Goal: Task Accomplishment & Management: Complete application form

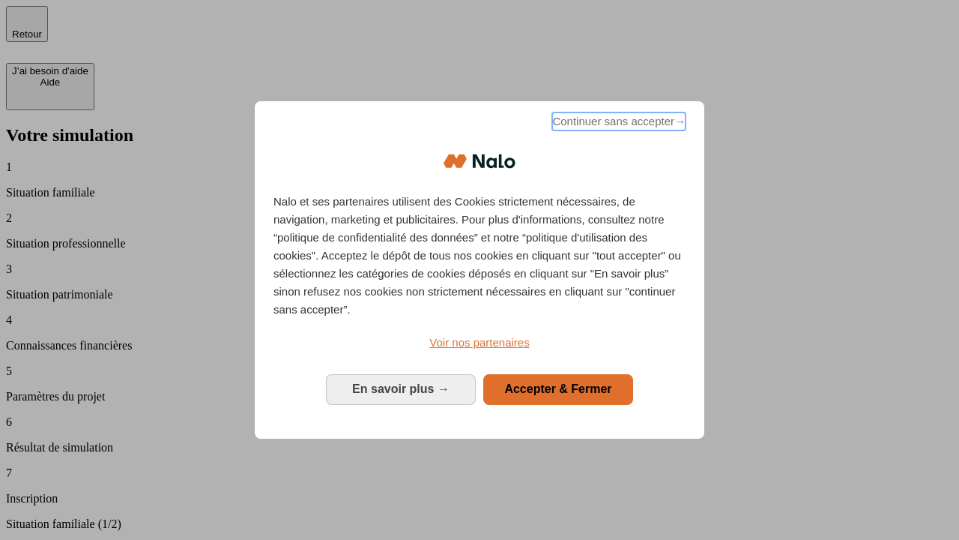
click at [618, 124] on span "Continuer sans accepter →" at bounding box center [618, 121] width 133 height 18
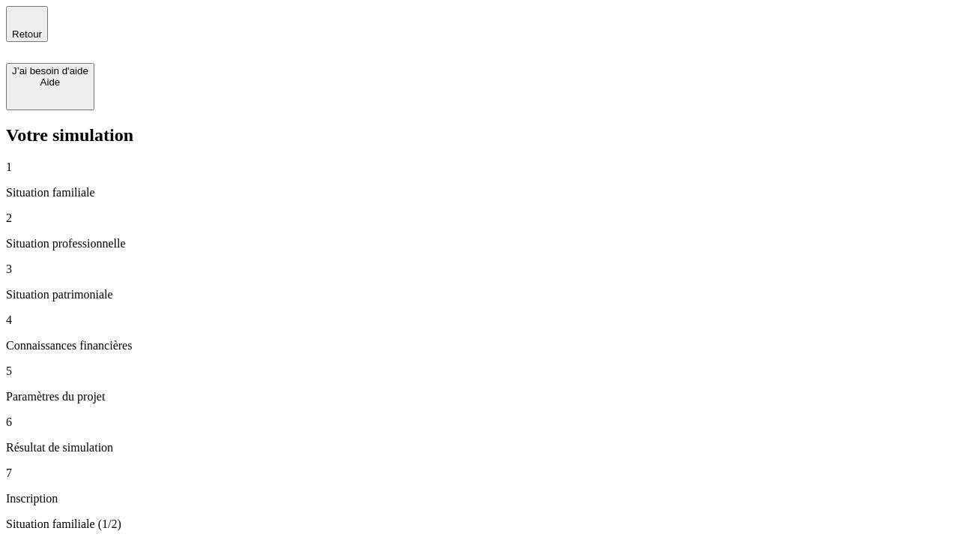
type input "30 000"
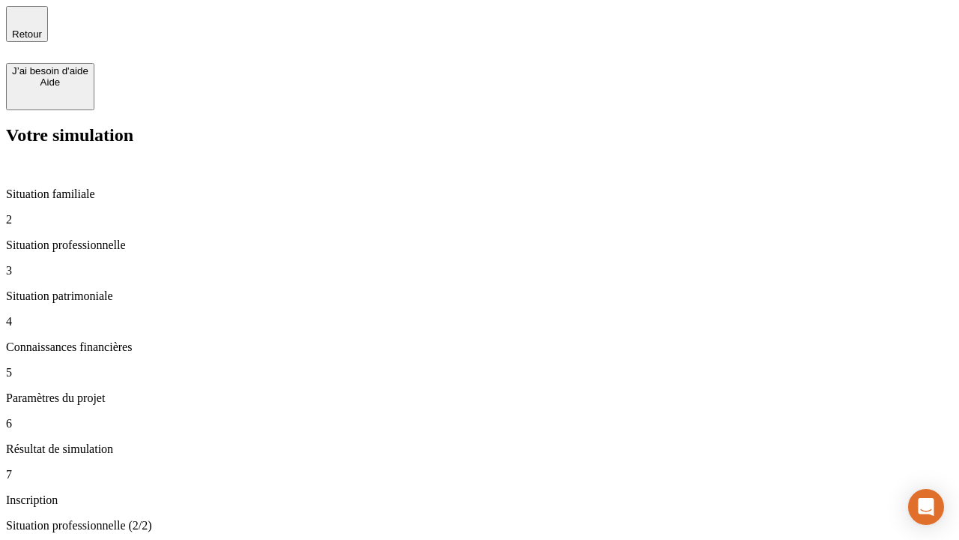
type input "40 000"
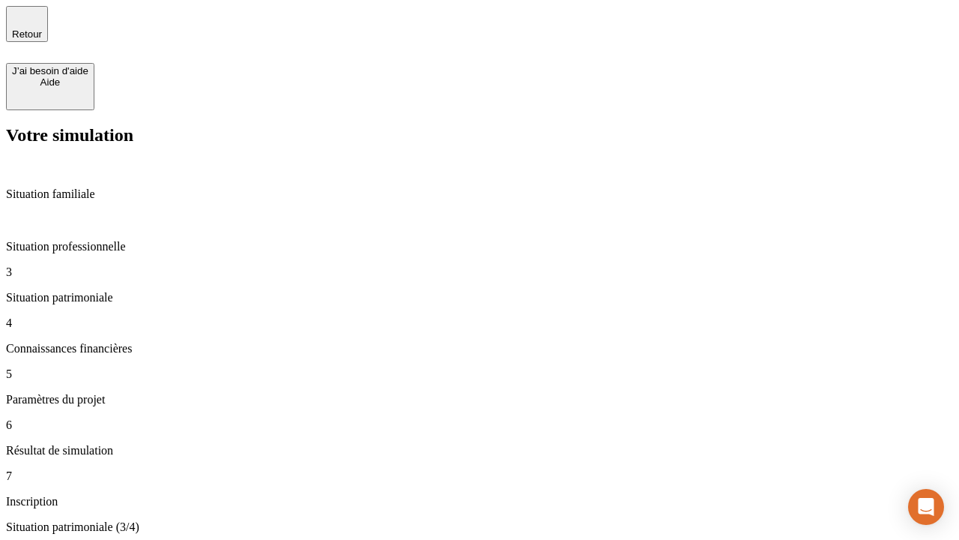
type input "1 100"
type input "20"
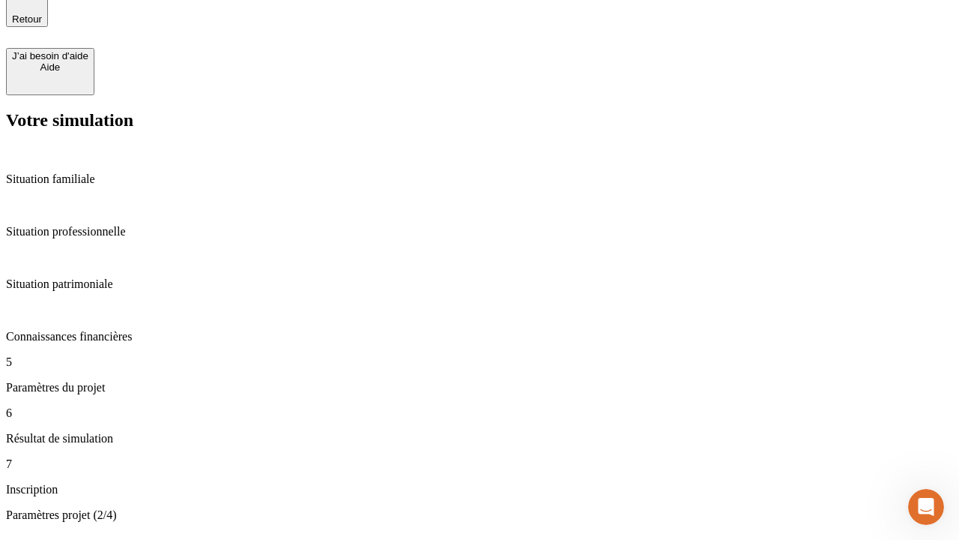
type input "40"
type input "50 000"
type input "640"
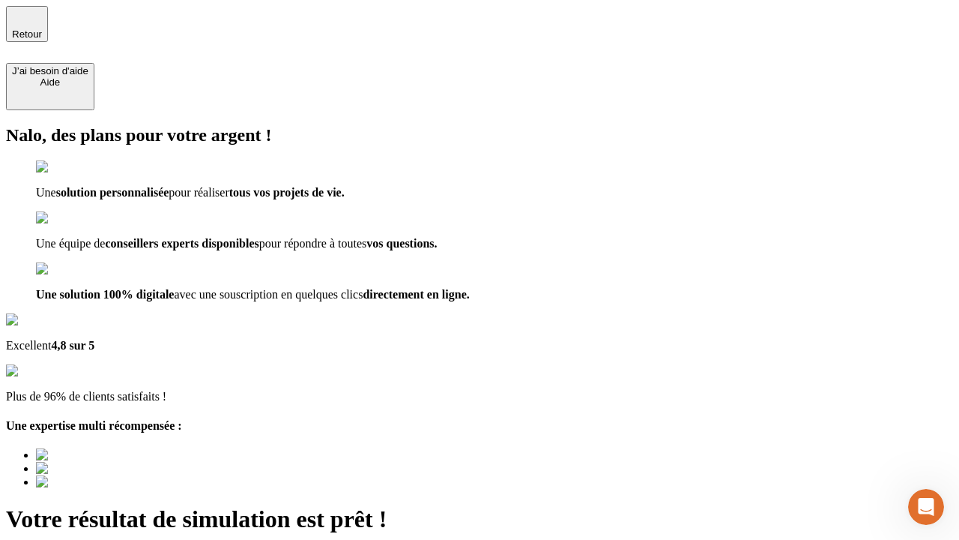
type input "[EMAIL_ADDRESS][DOMAIN_NAME]"
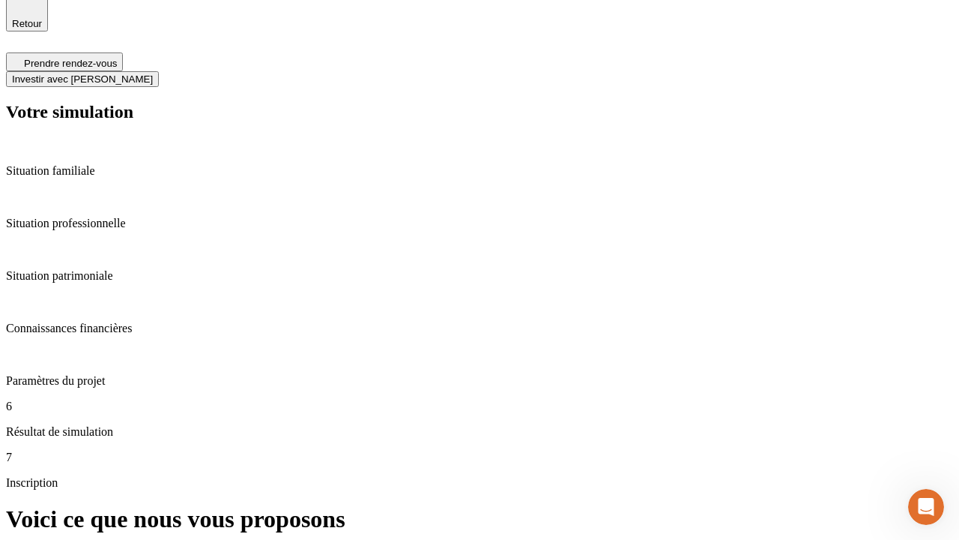
click at [153, 73] on span "Investir avec [PERSON_NAME]" at bounding box center [82, 78] width 141 height 11
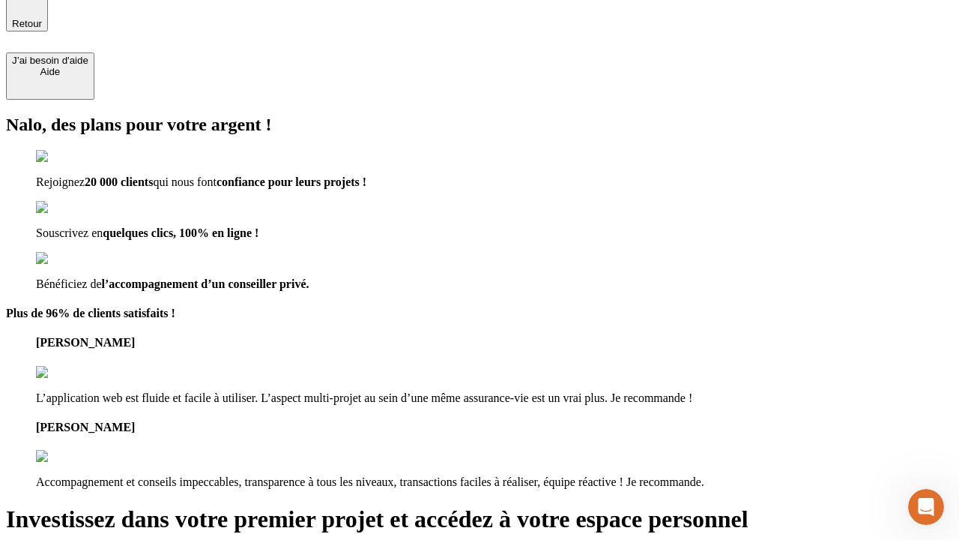
scroll to position [9, 0]
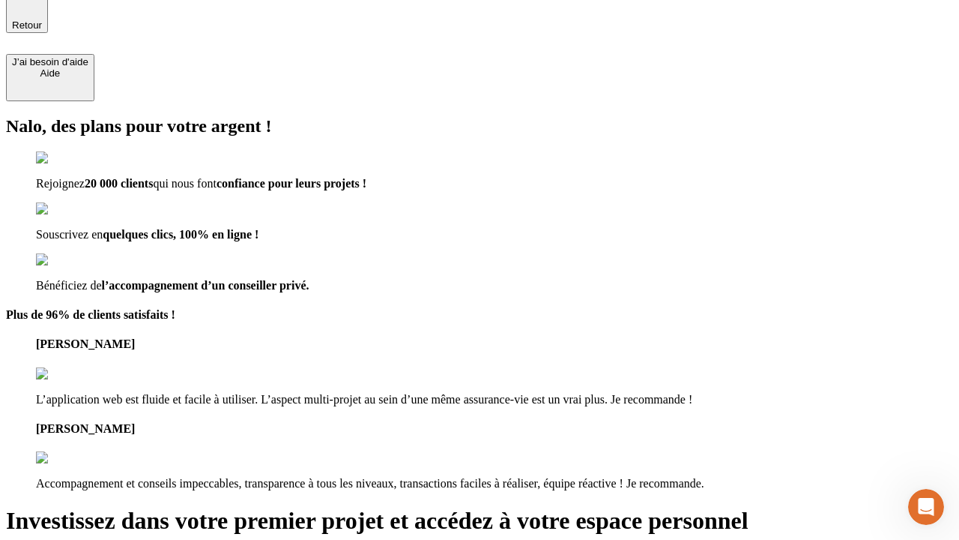
type input "abc"
